Goal: Task Accomplishment & Management: Use online tool/utility

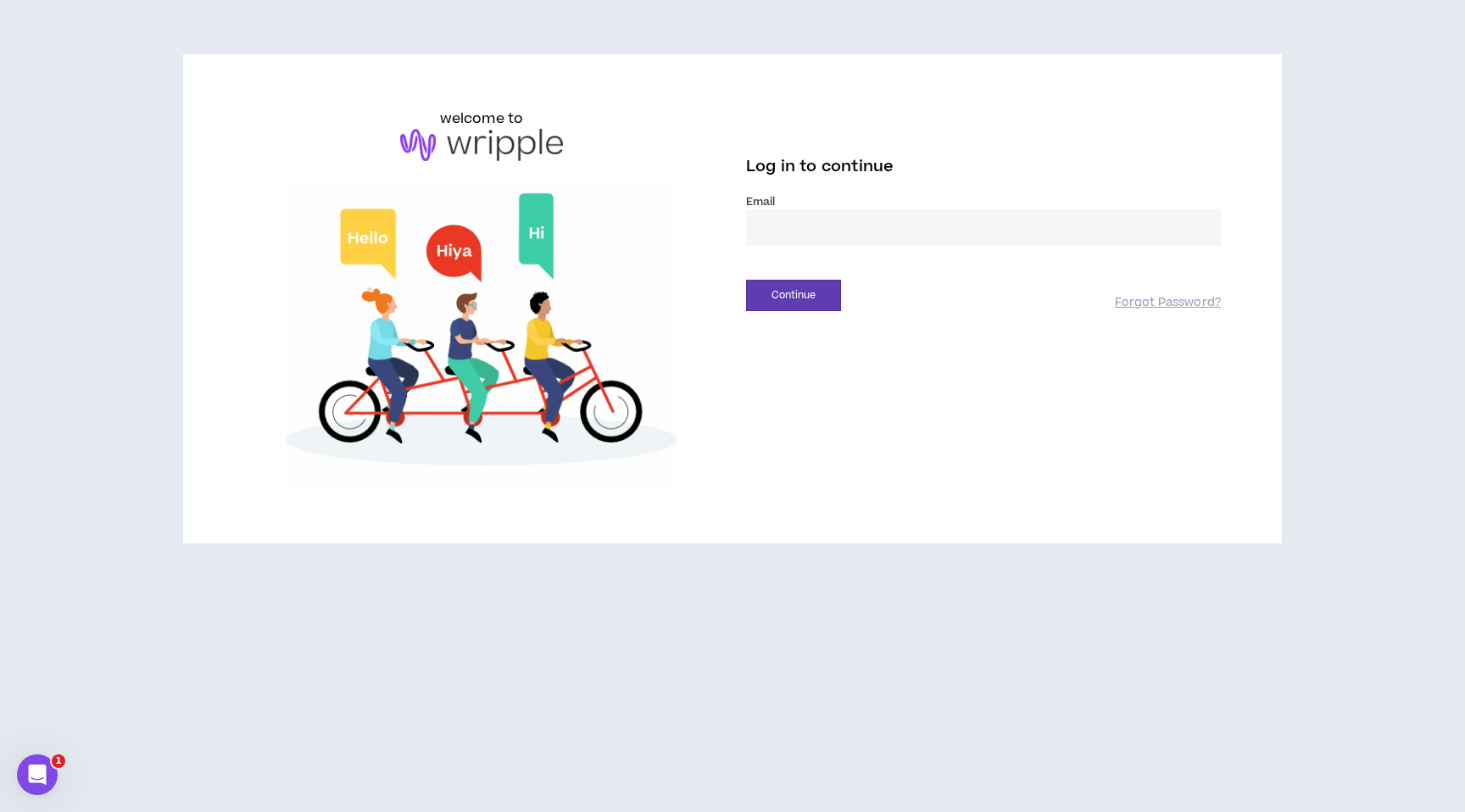
click at [811, 232] on input "email" at bounding box center [982, 227] width 475 height 37
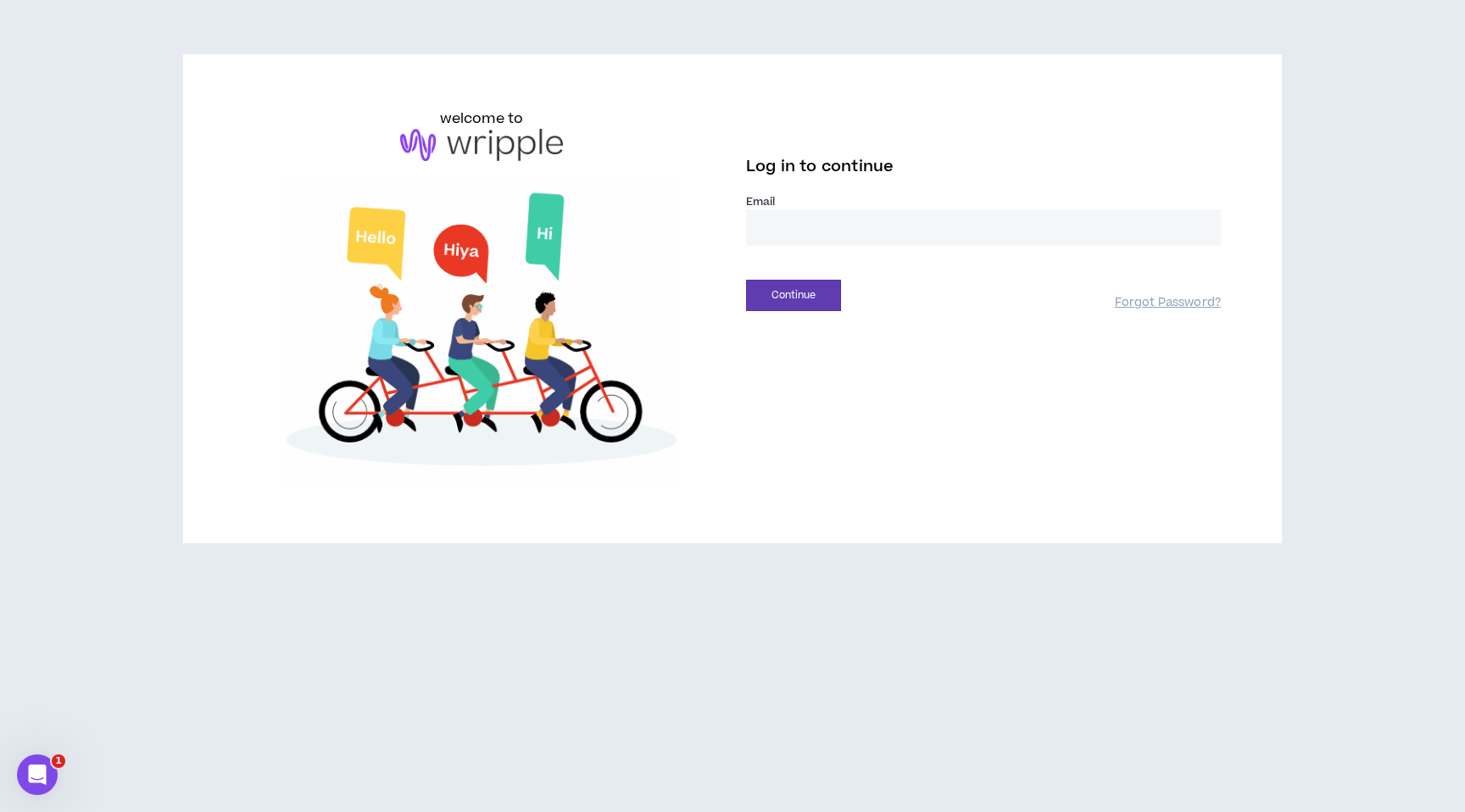
type input "**********"
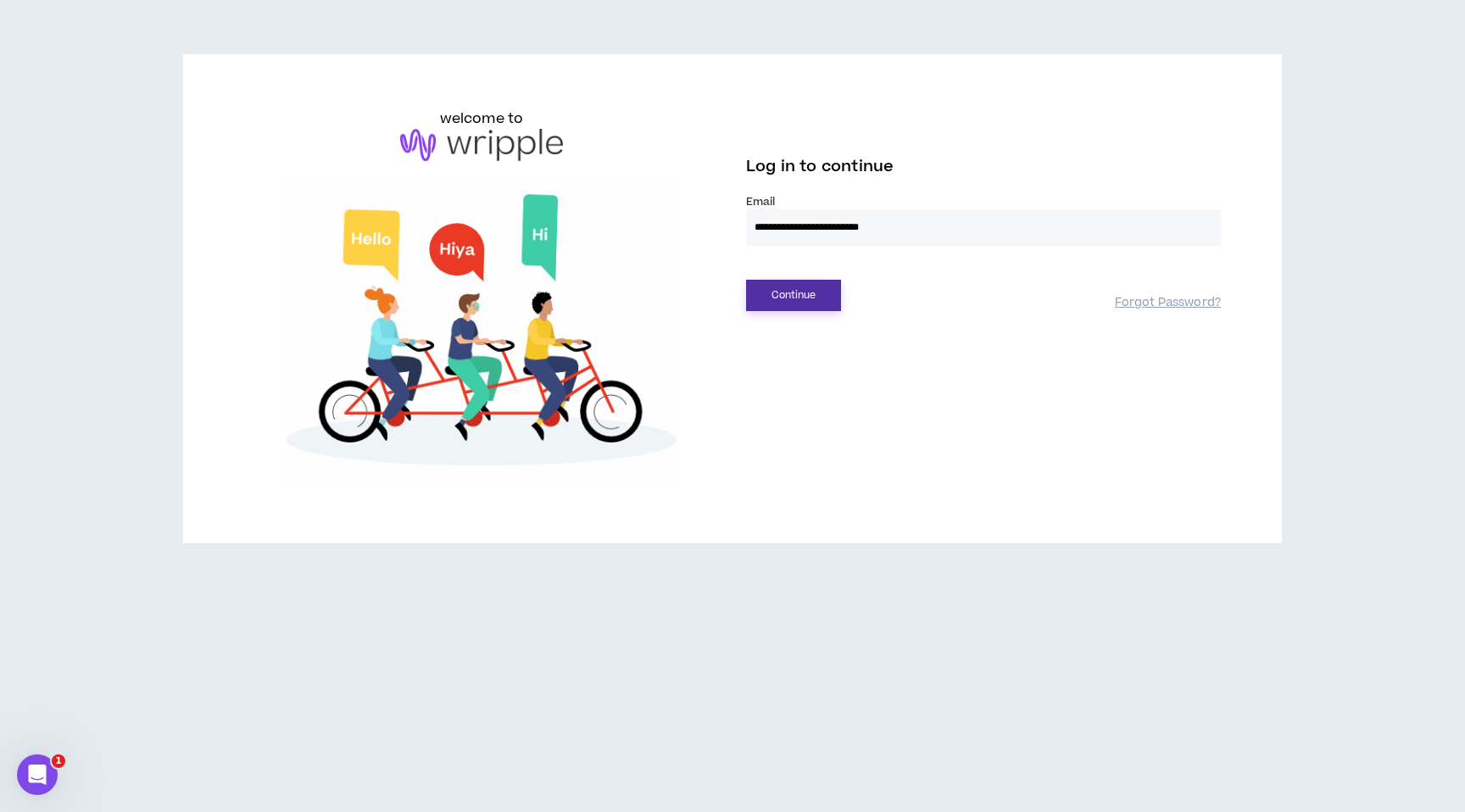
click at [808, 296] on button "Continue" at bounding box center [792, 296] width 95 height 32
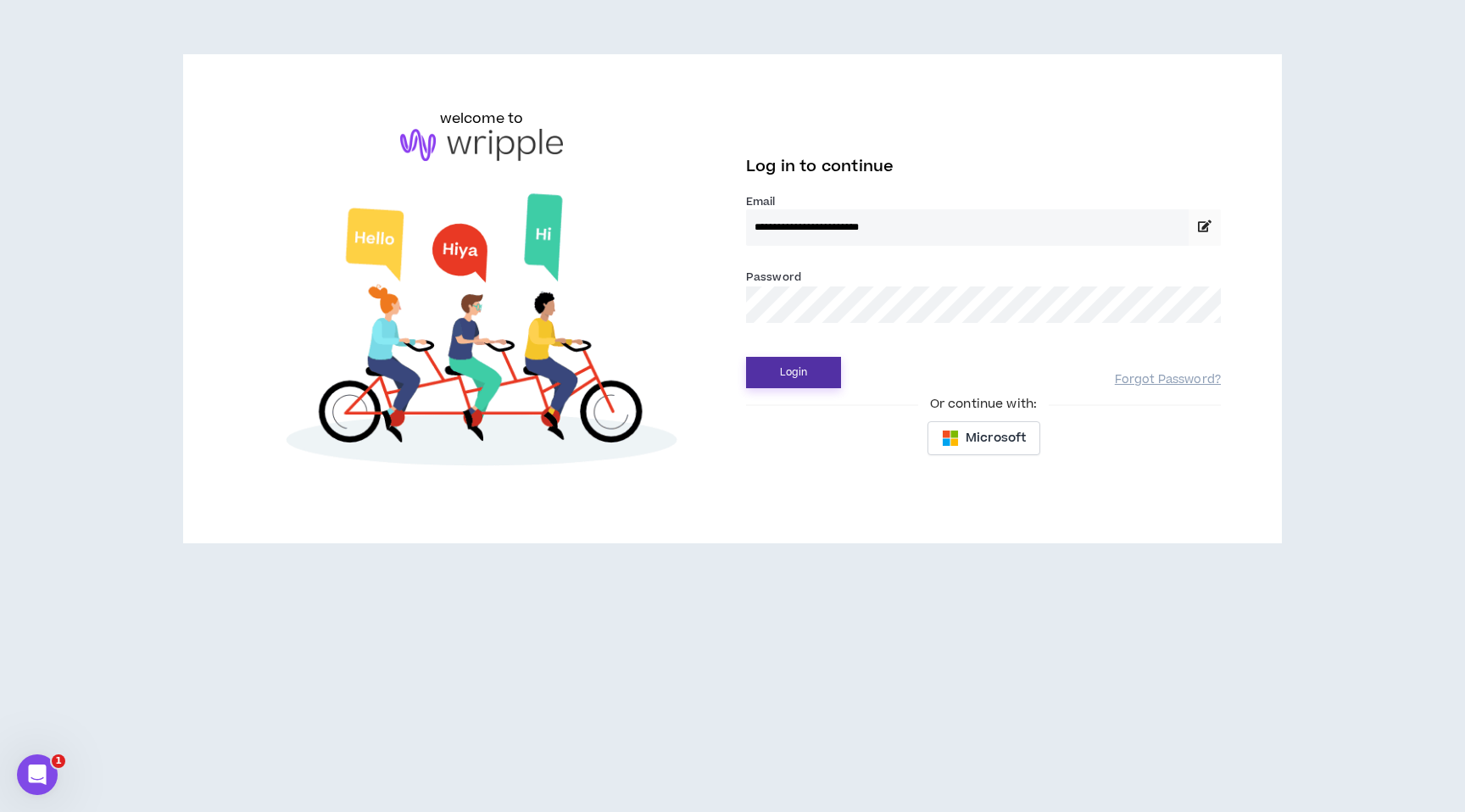
click at [809, 371] on button "Login" at bounding box center [792, 373] width 95 height 32
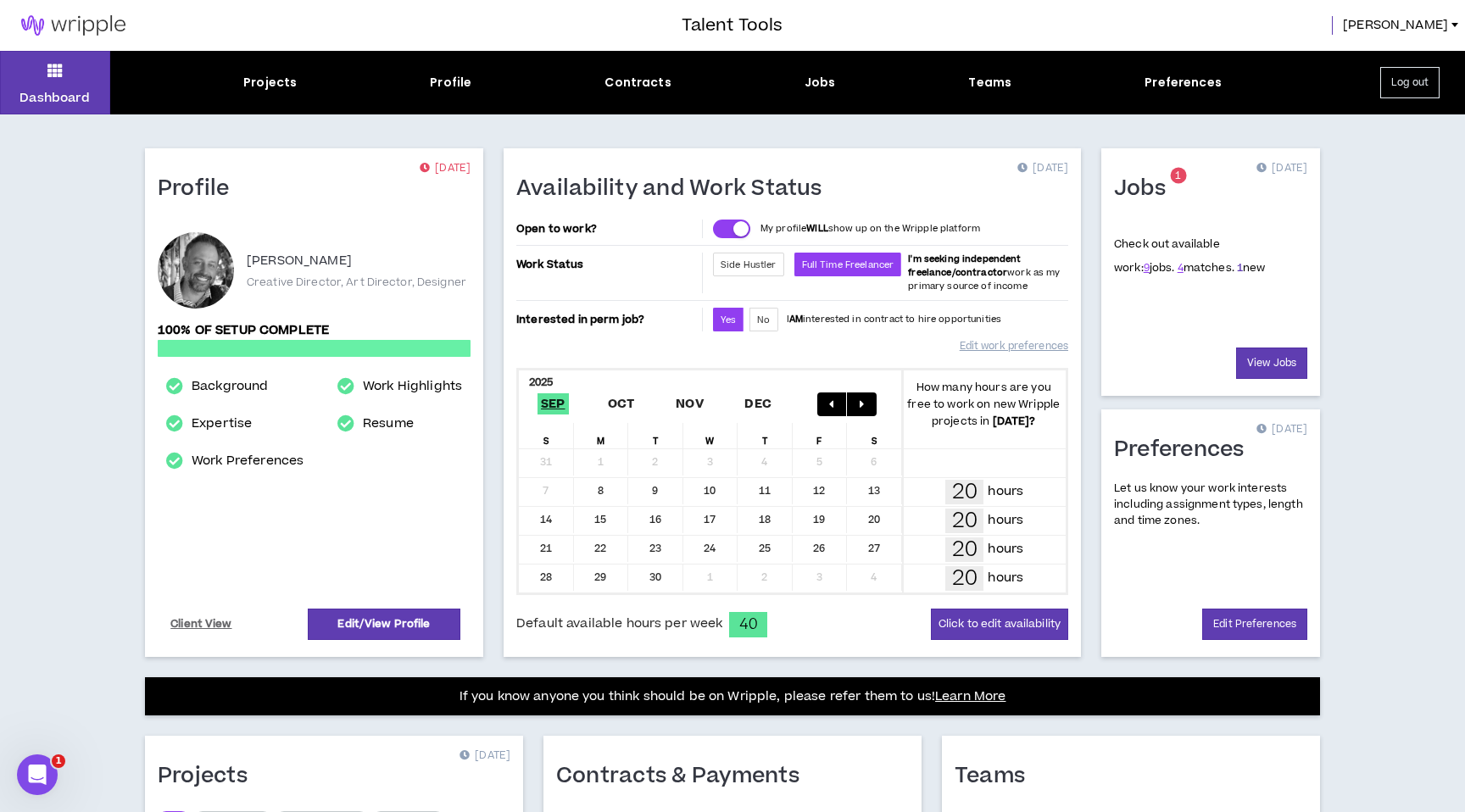
click at [1237, 272] on link "1" at bounding box center [1240, 267] width 6 height 15
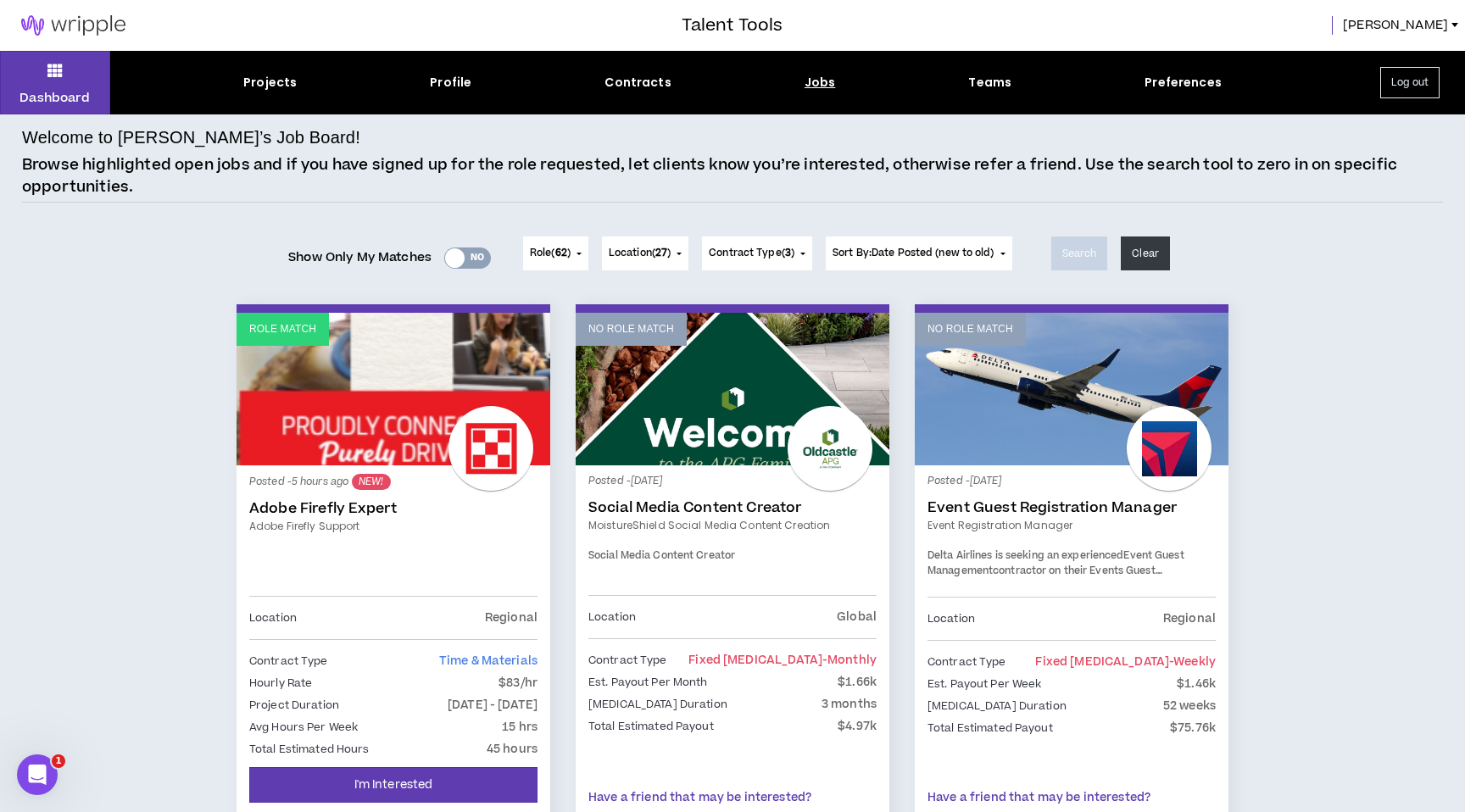
click at [455, 258] on div at bounding box center [455, 259] width 20 height 20
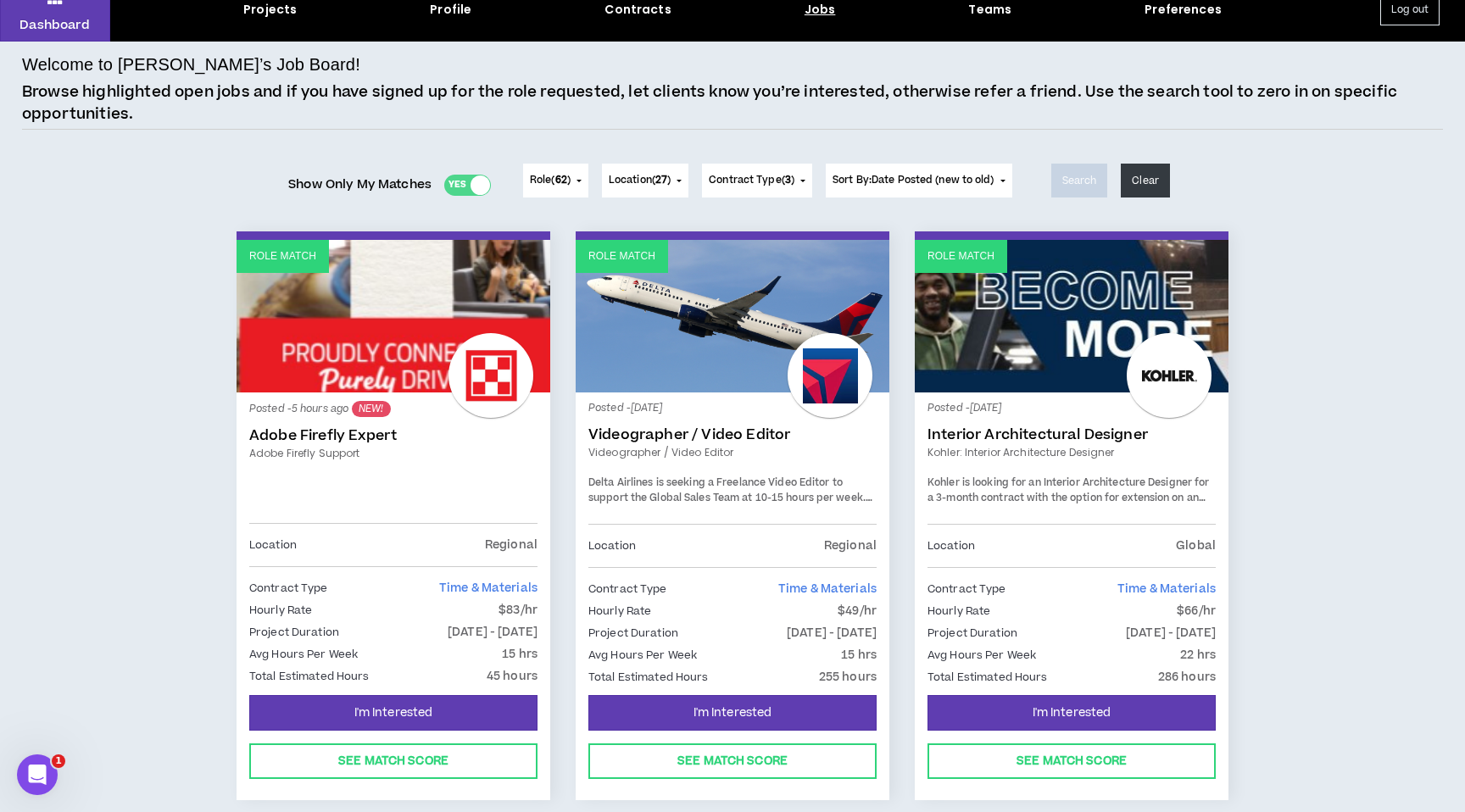
scroll to position [83, 0]
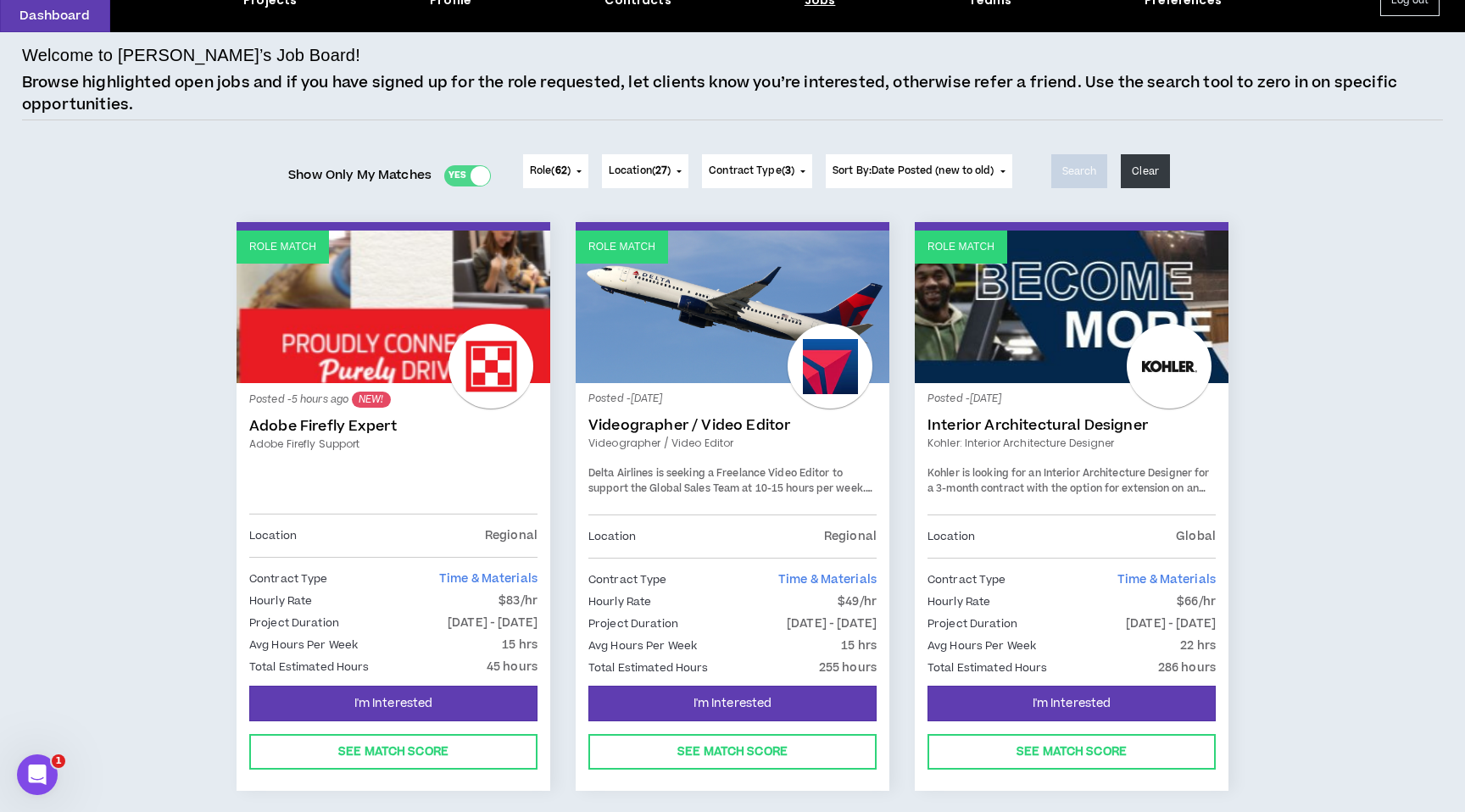
click at [429, 360] on link "Role Match" at bounding box center [393, 306] width 314 height 152
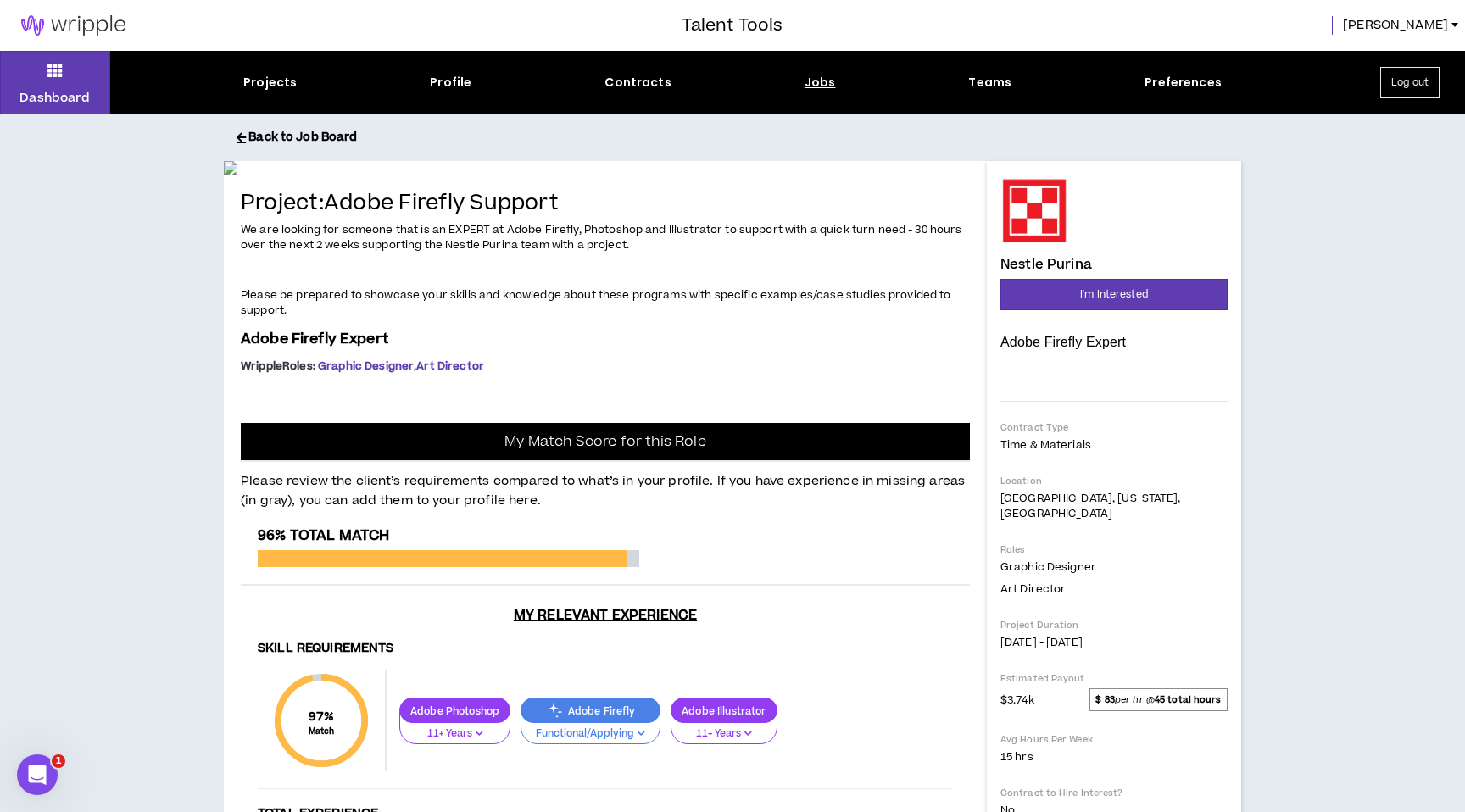
click at [296, 137] on button "Back to Job Board" at bounding box center [745, 137] width 1017 height 30
